Goal: Task Accomplishment & Management: Manage account settings

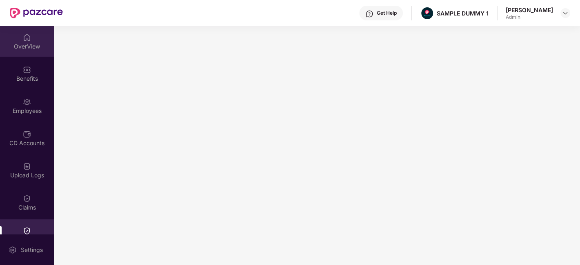
click at [37, 50] on div "OverView" at bounding box center [27, 46] width 54 height 8
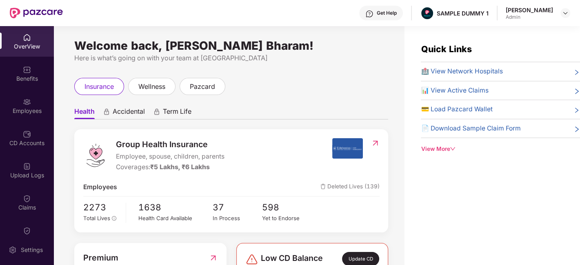
scroll to position [23, 0]
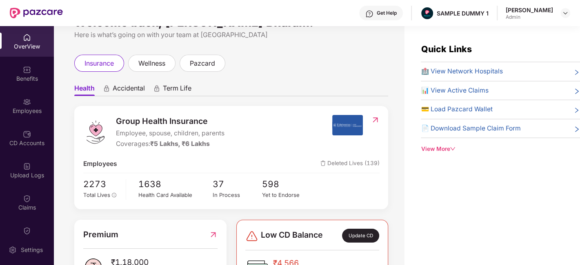
click at [178, 89] on span "Term Life" at bounding box center [177, 90] width 29 height 12
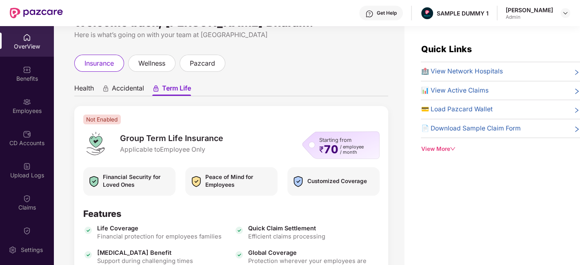
click at [129, 90] on span "Accidental" at bounding box center [128, 90] width 32 height 12
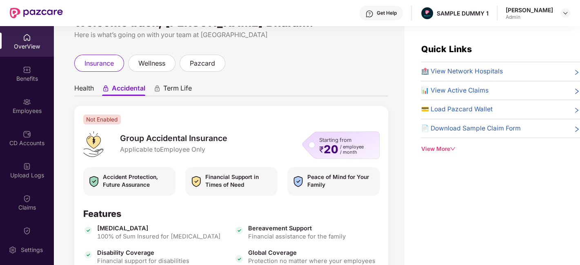
click at [84, 89] on span "Health" at bounding box center [84, 90] width 20 height 12
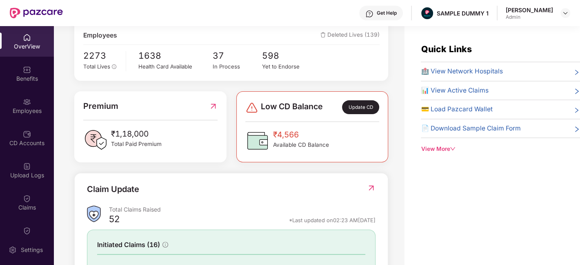
scroll to position [152, 0]
click at [363, 100] on div "Update CD" at bounding box center [360, 107] width 37 height 14
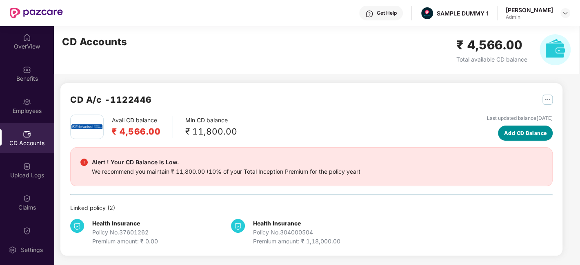
click at [521, 135] on span "Add CD Balance" at bounding box center [525, 133] width 43 height 8
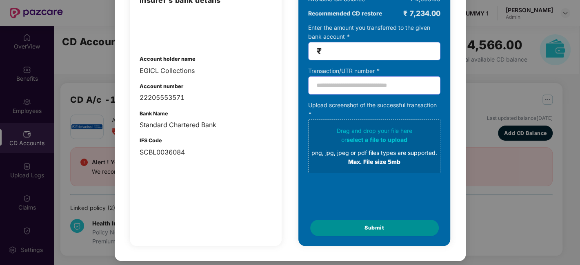
scroll to position [0, 0]
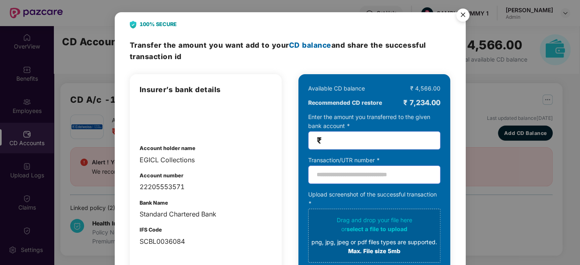
click at [464, 13] on img "Close" at bounding box center [463, 16] width 23 height 23
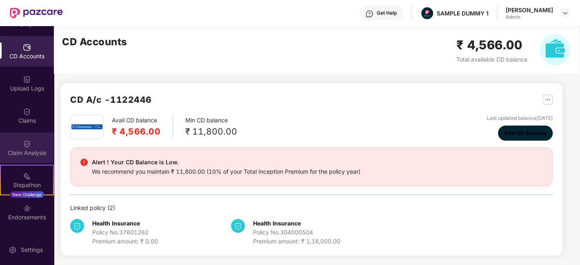
scroll to position [146, 0]
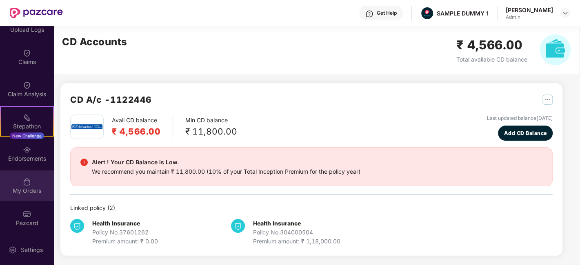
click at [28, 178] on img at bounding box center [27, 182] width 8 height 8
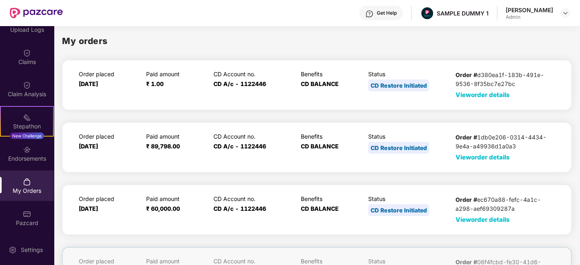
click at [481, 96] on span "View order details" at bounding box center [483, 95] width 54 height 8
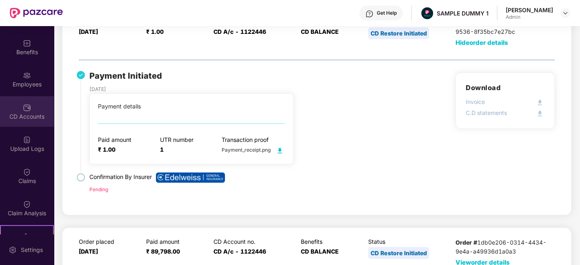
scroll to position [0, 0]
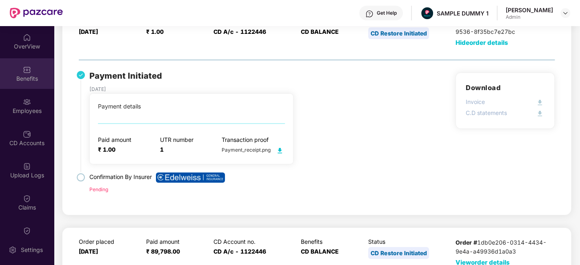
click at [25, 68] on img at bounding box center [27, 70] width 8 height 8
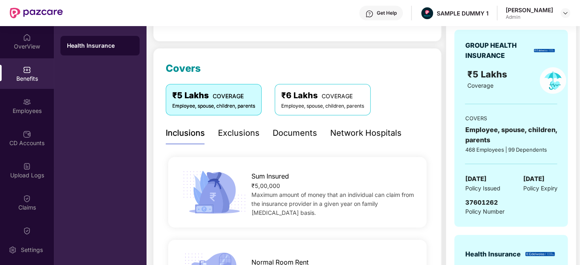
scroll to position [85, 0]
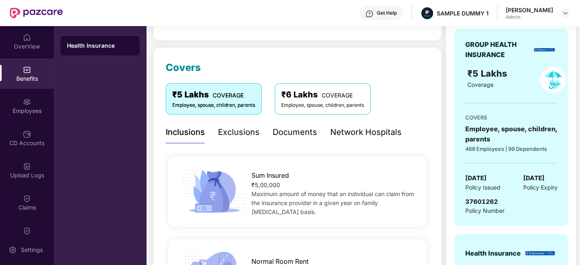
click at [232, 136] on div "Exclusions" at bounding box center [239, 132] width 42 height 13
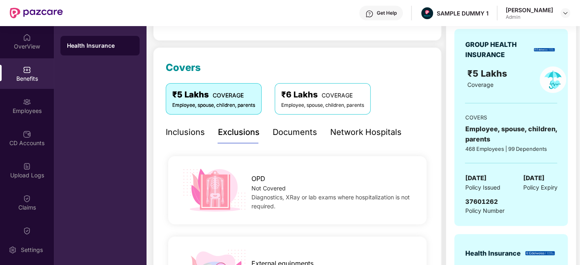
click at [287, 133] on div "Documents" at bounding box center [295, 132] width 44 height 13
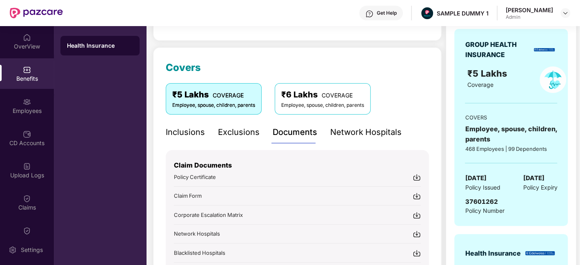
click at [349, 135] on div "Network Hospitals" at bounding box center [365, 132] width 71 height 13
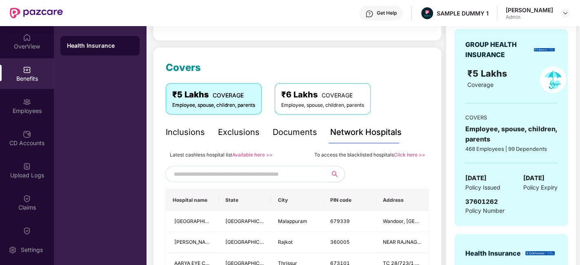
click at [214, 175] on input "text" at bounding box center [244, 174] width 140 height 12
type input "*"
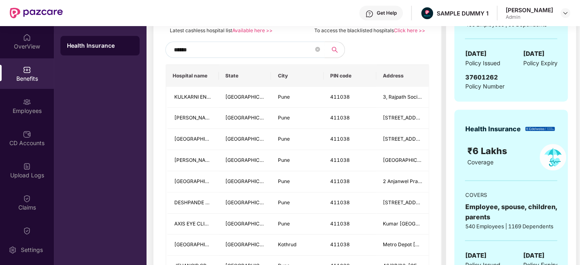
scroll to position [214, 0]
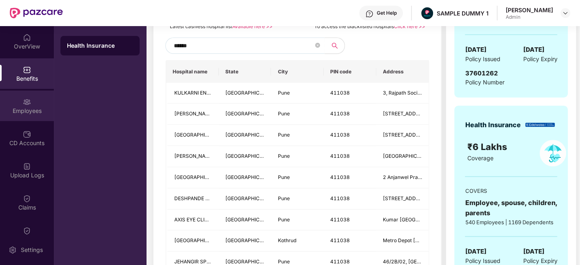
type input "******"
click at [31, 105] on div "Employees" at bounding box center [27, 106] width 54 height 31
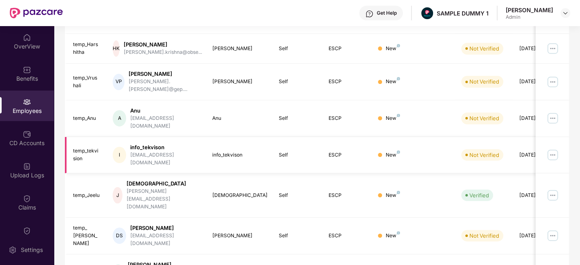
scroll to position [0, 0]
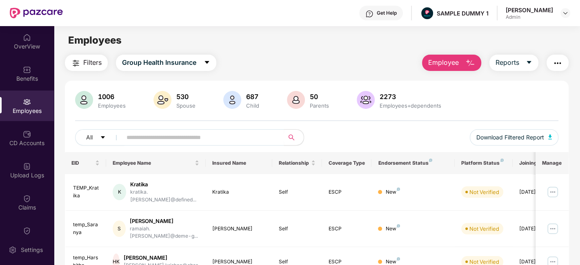
click at [454, 62] on span "Employee" at bounding box center [443, 63] width 31 height 10
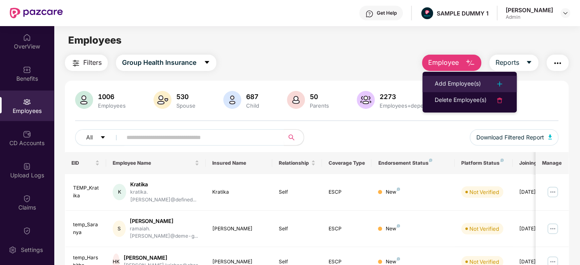
click at [460, 84] on div "Add Employee(s)" at bounding box center [458, 84] width 46 height 10
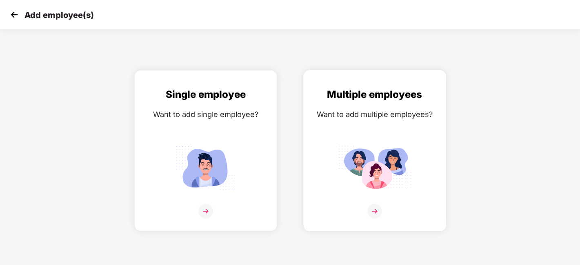
click at [379, 214] on img at bounding box center [374, 211] width 15 height 15
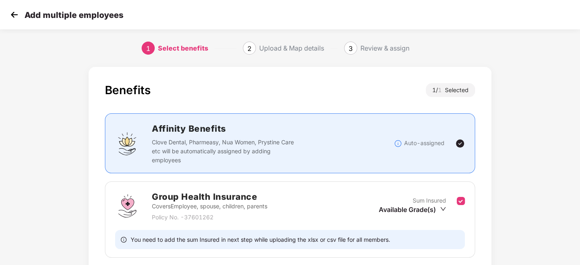
scroll to position [63, 0]
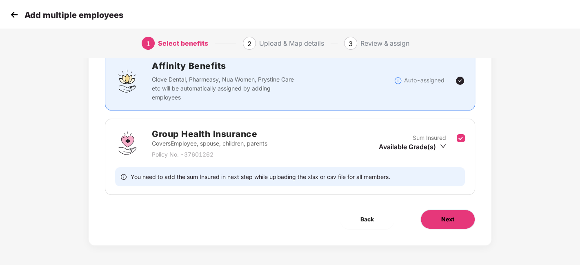
click at [442, 224] on button "Next" at bounding box center [448, 220] width 55 height 20
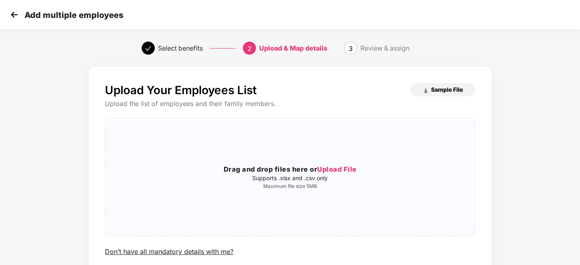
click at [430, 94] on button "Sample File" at bounding box center [442, 89] width 65 height 13
click at [19, 16] on img at bounding box center [14, 15] width 12 height 12
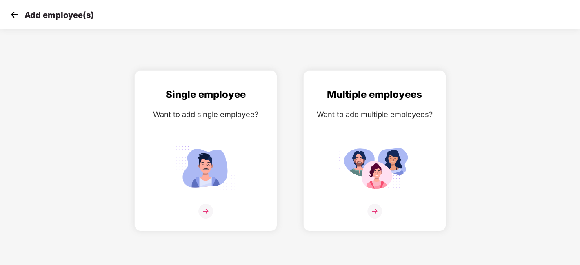
click at [19, 16] on img at bounding box center [14, 15] width 12 height 12
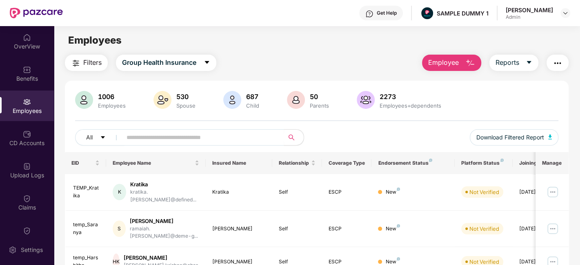
click at [458, 63] on span "Employee" at bounding box center [443, 63] width 31 height 10
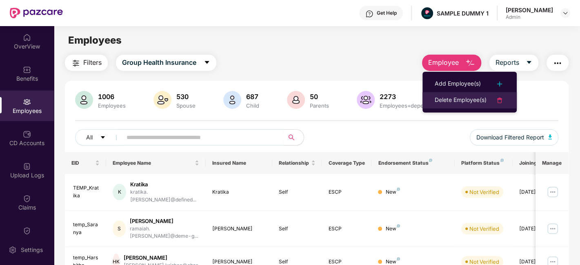
click at [459, 96] on div "Delete Employee(s)" at bounding box center [461, 101] width 52 height 10
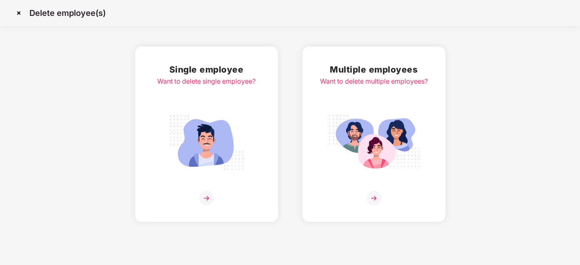
click at [204, 198] on img at bounding box center [206, 198] width 15 height 15
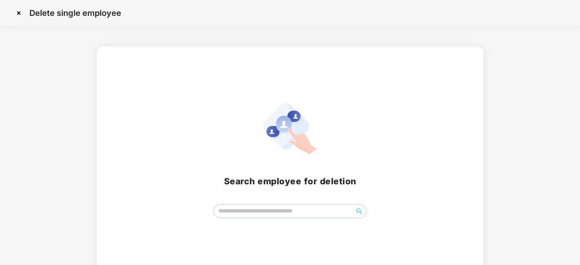
scroll to position [9, 0]
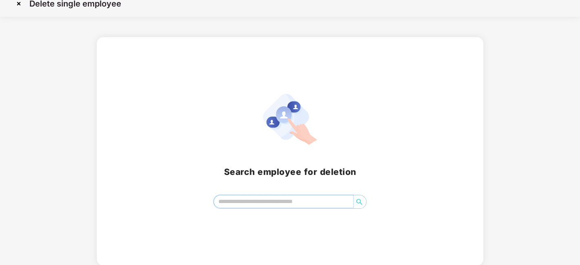
click at [251, 204] on input "search" at bounding box center [283, 202] width 139 height 12
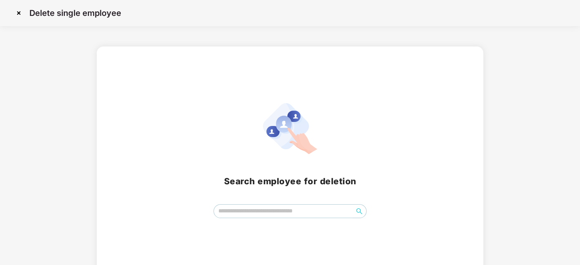
click at [18, 10] on img at bounding box center [18, 13] width 13 height 13
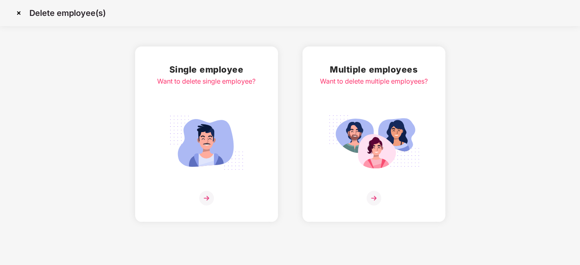
click at [18, 13] on img at bounding box center [18, 13] width 13 height 13
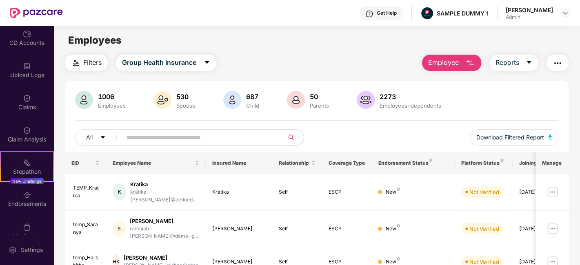
scroll to position [101, 0]
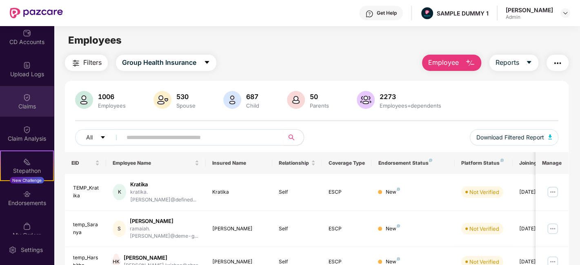
click at [24, 96] on img at bounding box center [27, 97] width 8 height 8
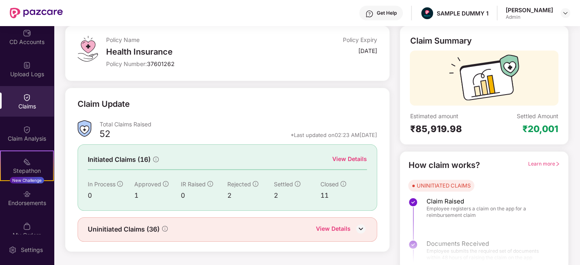
scroll to position [53, 0]
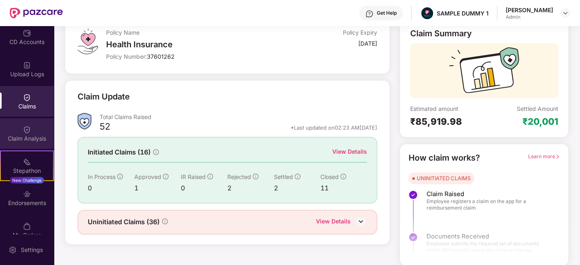
click at [9, 127] on div "Claim Analysis" at bounding box center [27, 133] width 54 height 31
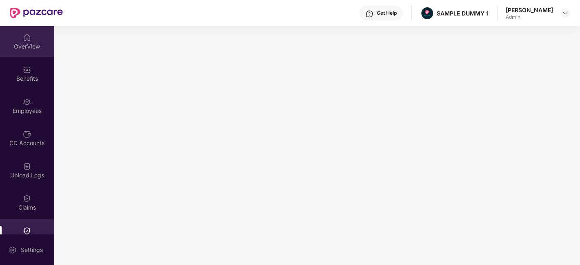
click at [32, 42] on div "OverView" at bounding box center [27, 46] width 54 height 8
